Goal: Check status: Check status

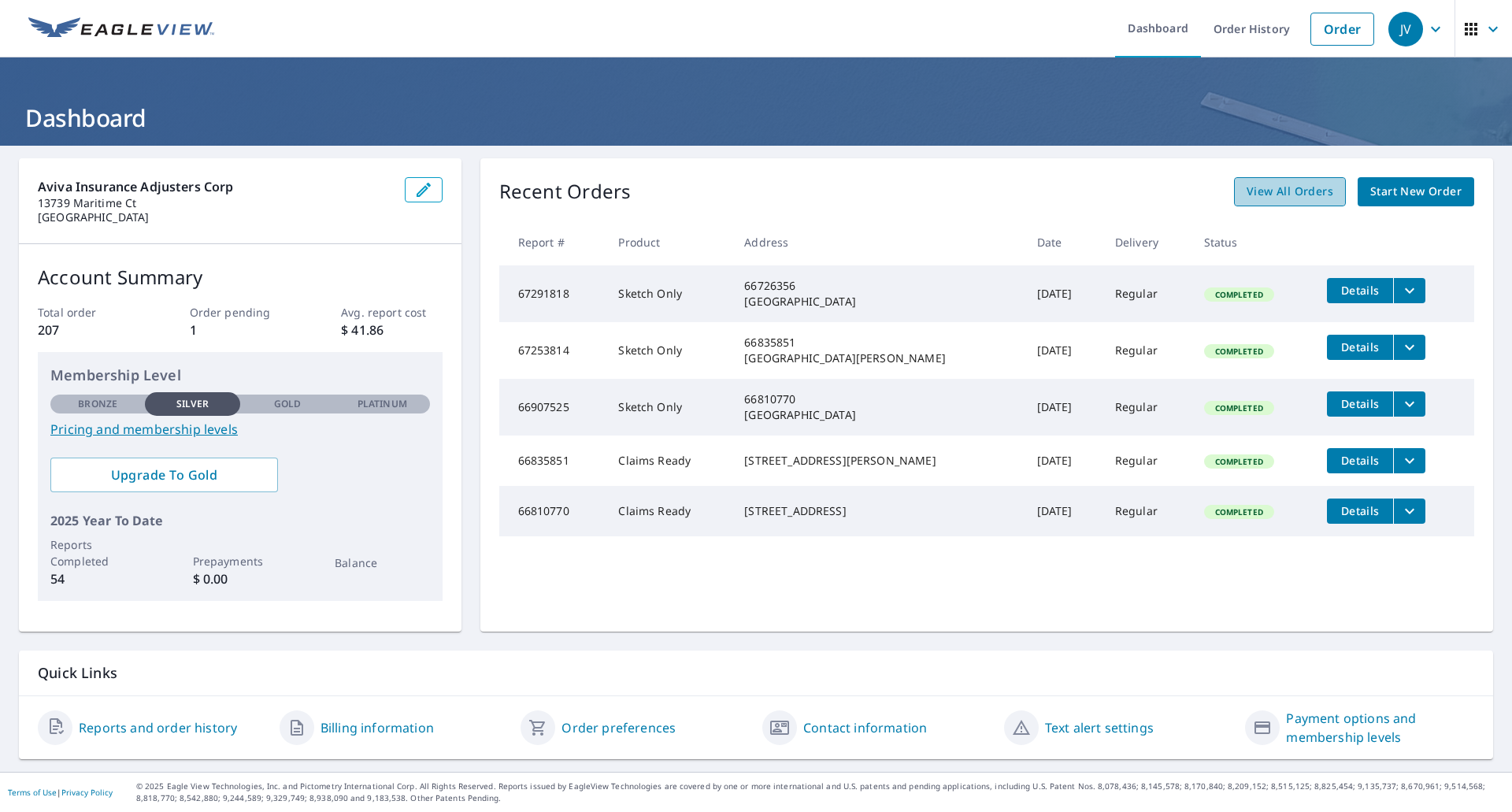
click at [1273, 196] on span "View All Orders" at bounding box center [1290, 192] width 87 height 20
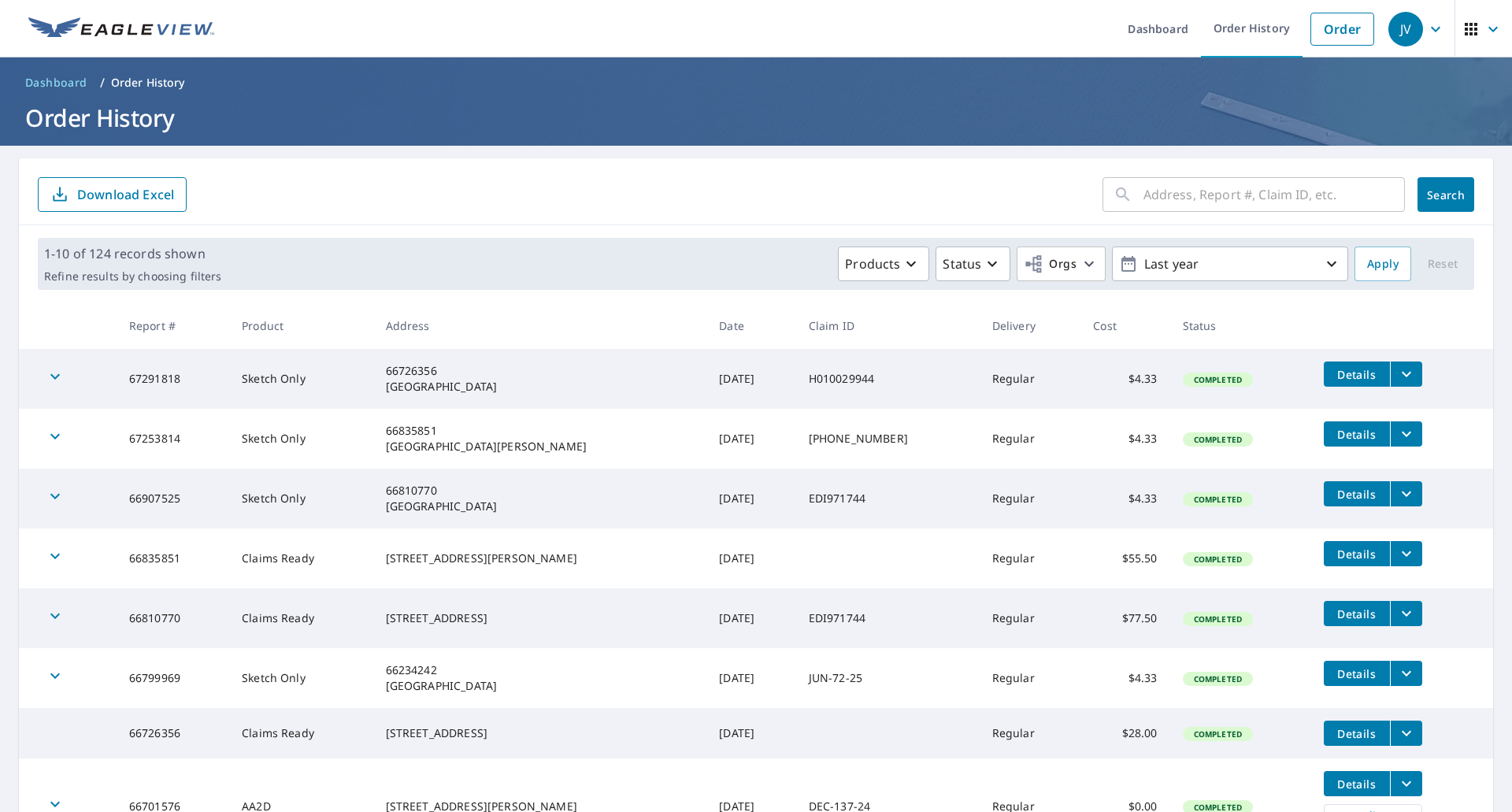
drag, startPoint x: 1216, startPoint y: 207, endPoint x: 1195, endPoint y: 210, distance: 21.2
click at [1216, 207] on input "text" at bounding box center [1275, 194] width 262 height 44
type input "1409"
click at [1446, 197] on span "Search" at bounding box center [1446, 195] width 32 height 15
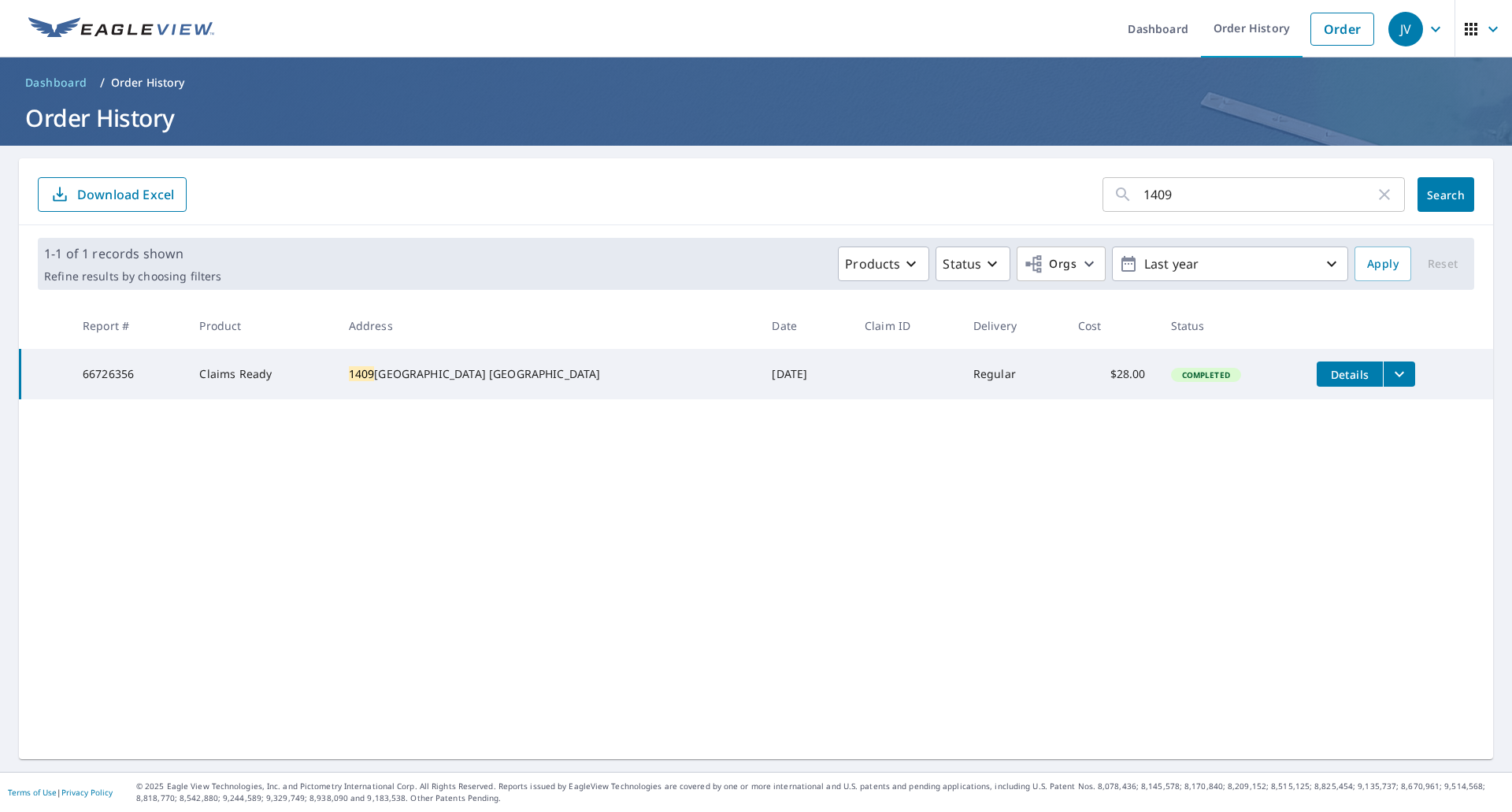
click at [132, 380] on td "66726356" at bounding box center [128, 374] width 117 height 51
drag, startPoint x: 139, startPoint y: 377, endPoint x: 81, endPoint y: 377, distance: 58.0
click at [81, 377] on td "66726356" at bounding box center [128, 374] width 117 height 51
copy td "66726356"
